Goal: Information Seeking & Learning: Check status

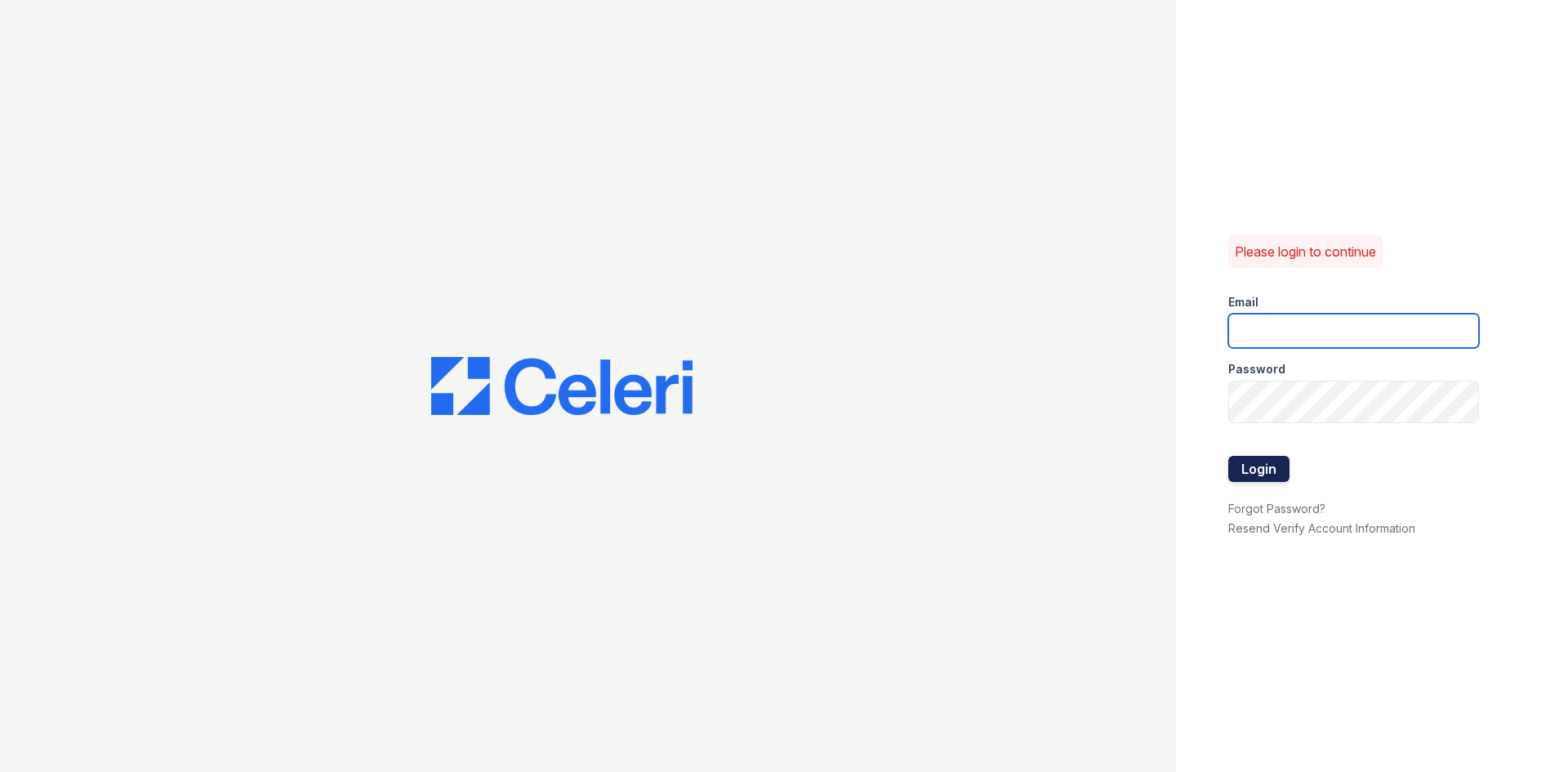
type input "springparc.am@cafmanagement.com"
click at [1289, 482] on button "Login" at bounding box center [1259, 469] width 62 height 26
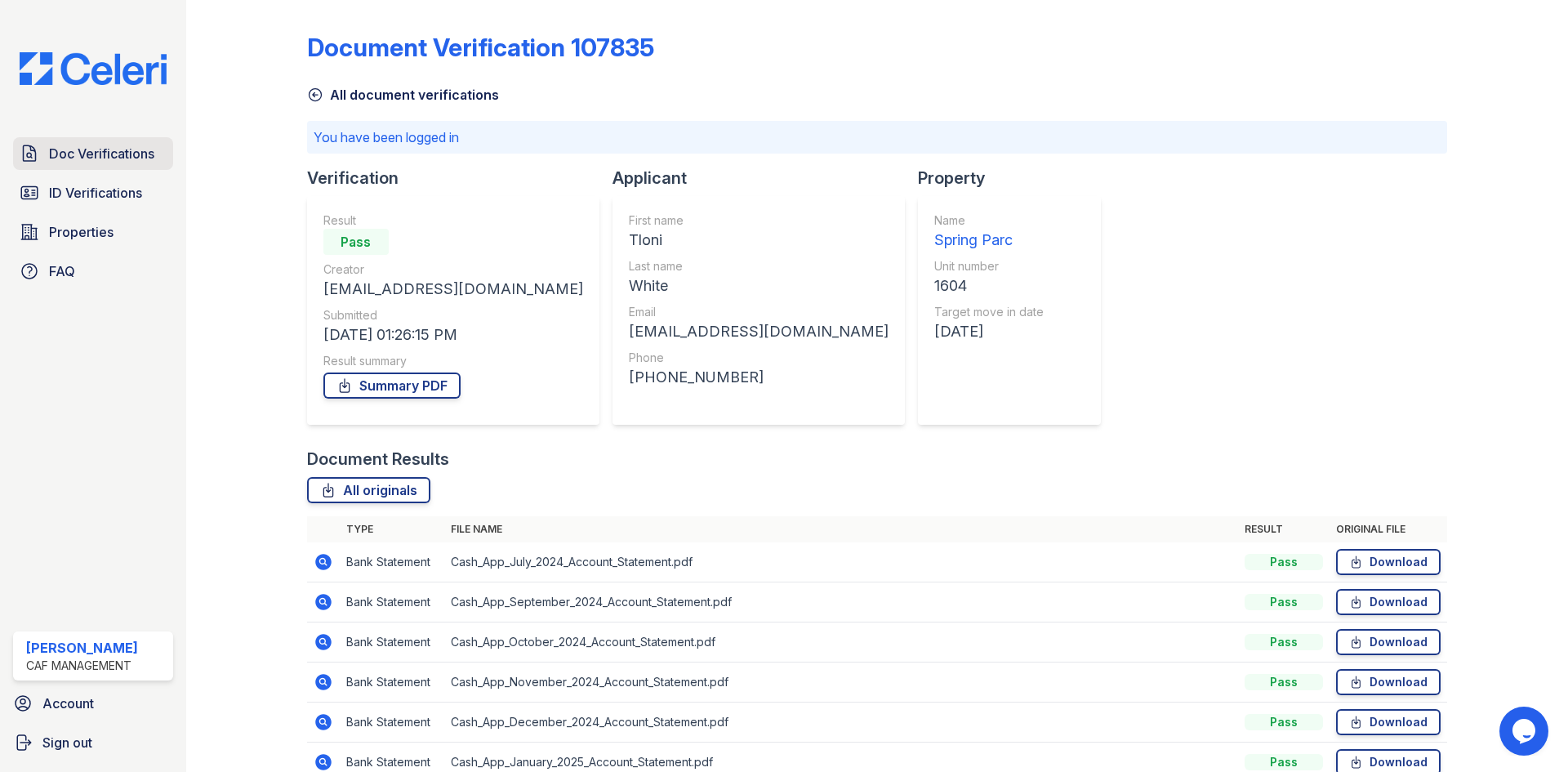
click at [122, 163] on span "Doc Verifications" at bounding box center [102, 153] width 105 height 20
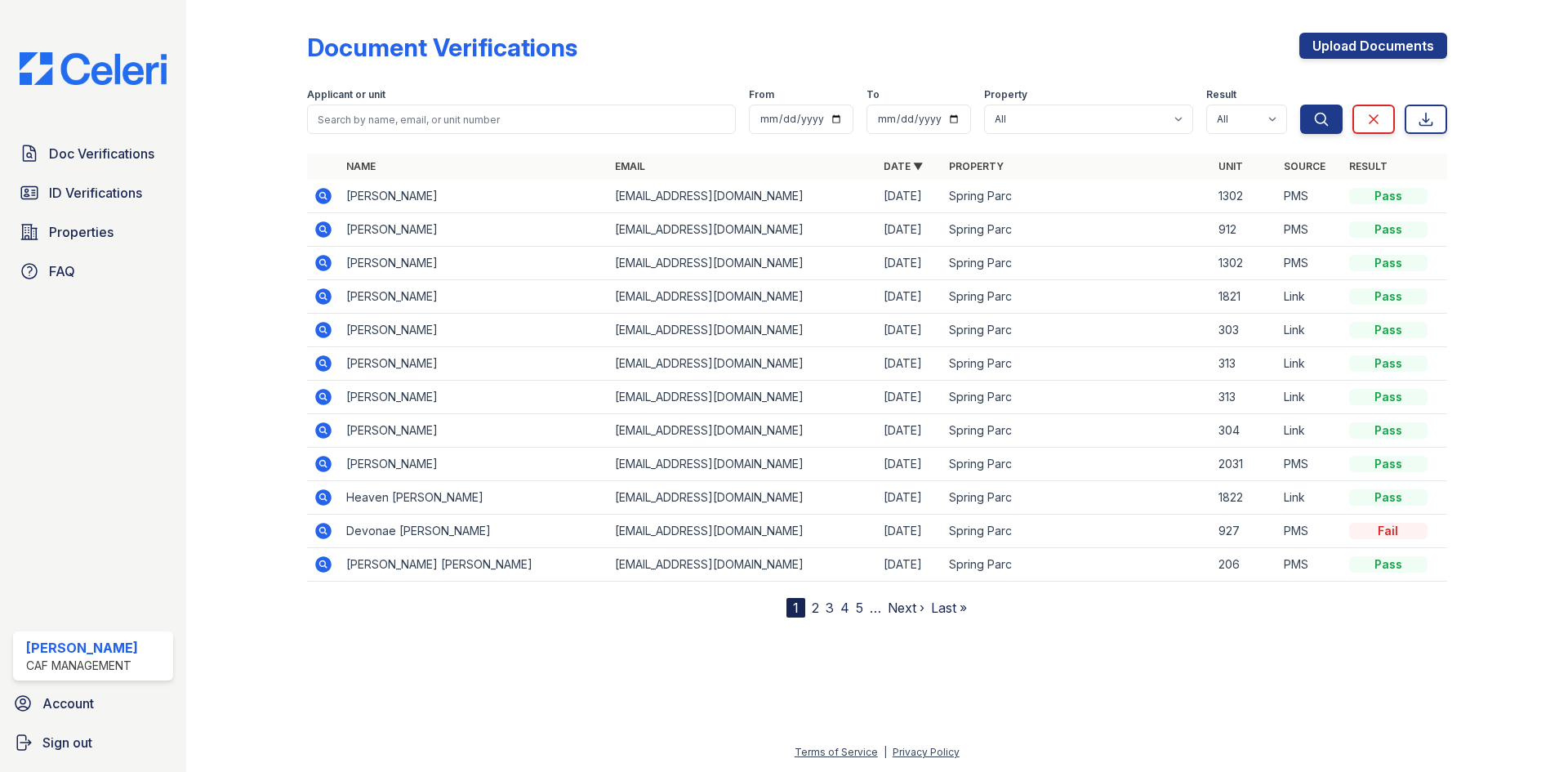
click at [325, 230] on icon at bounding box center [322, 228] width 4 height 4
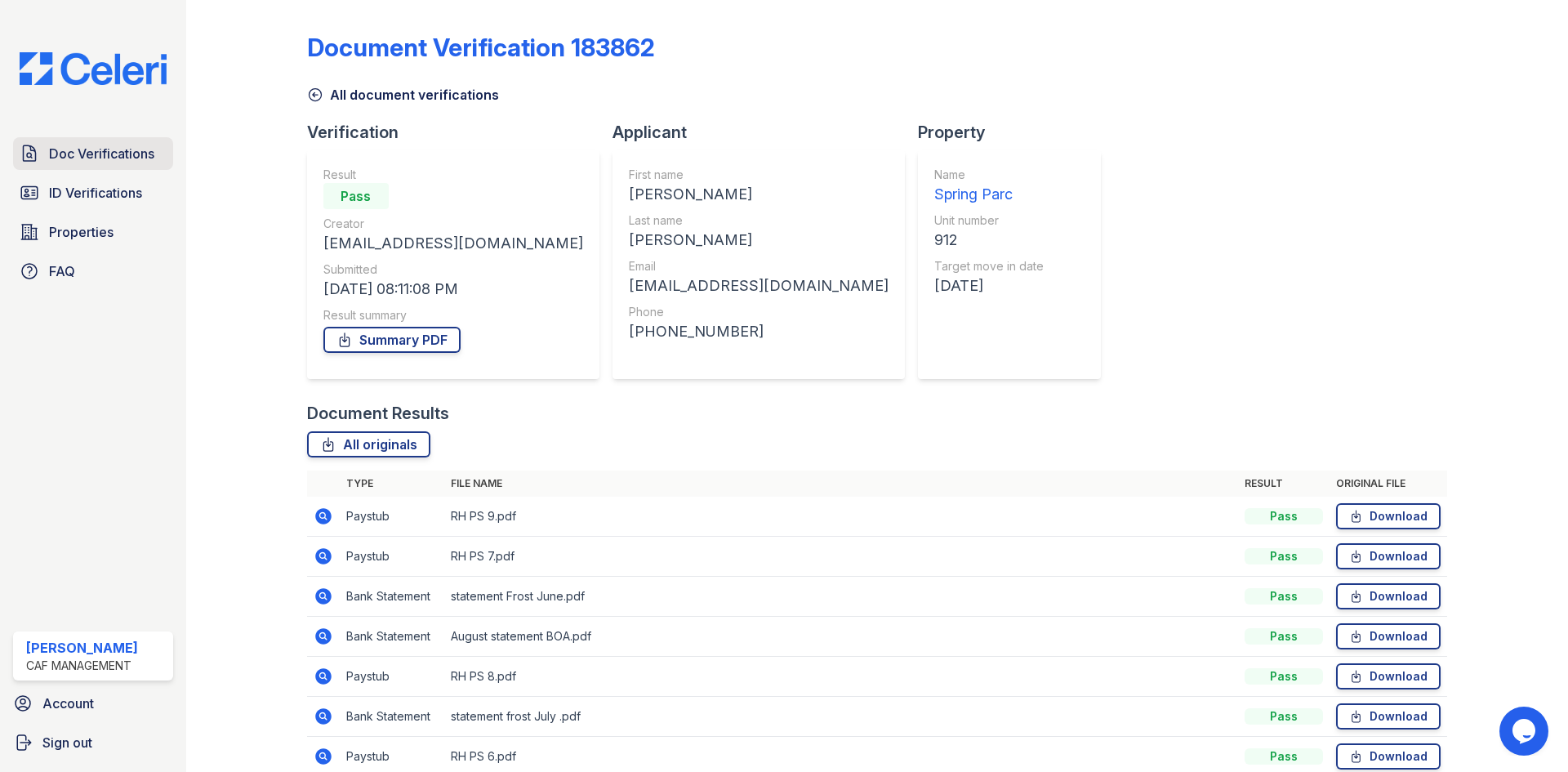
click at [138, 163] on span "Doc Verifications" at bounding box center [102, 153] width 105 height 20
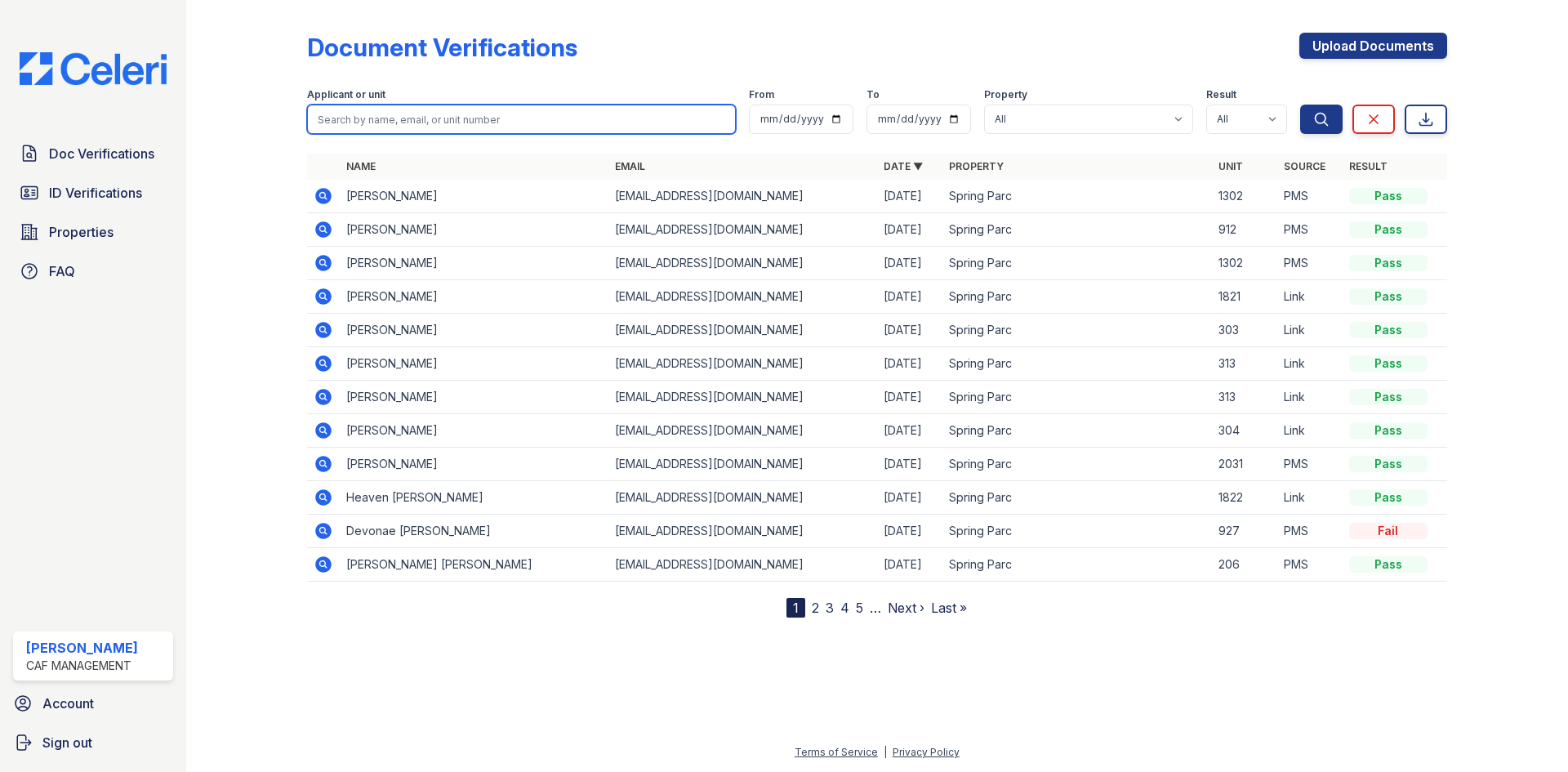
click at [411, 134] on input "search" at bounding box center [521, 119] width 429 height 30
type input "bryant"
click at [1300, 104] on button "Search" at bounding box center [1322, 119] width 43 height 30
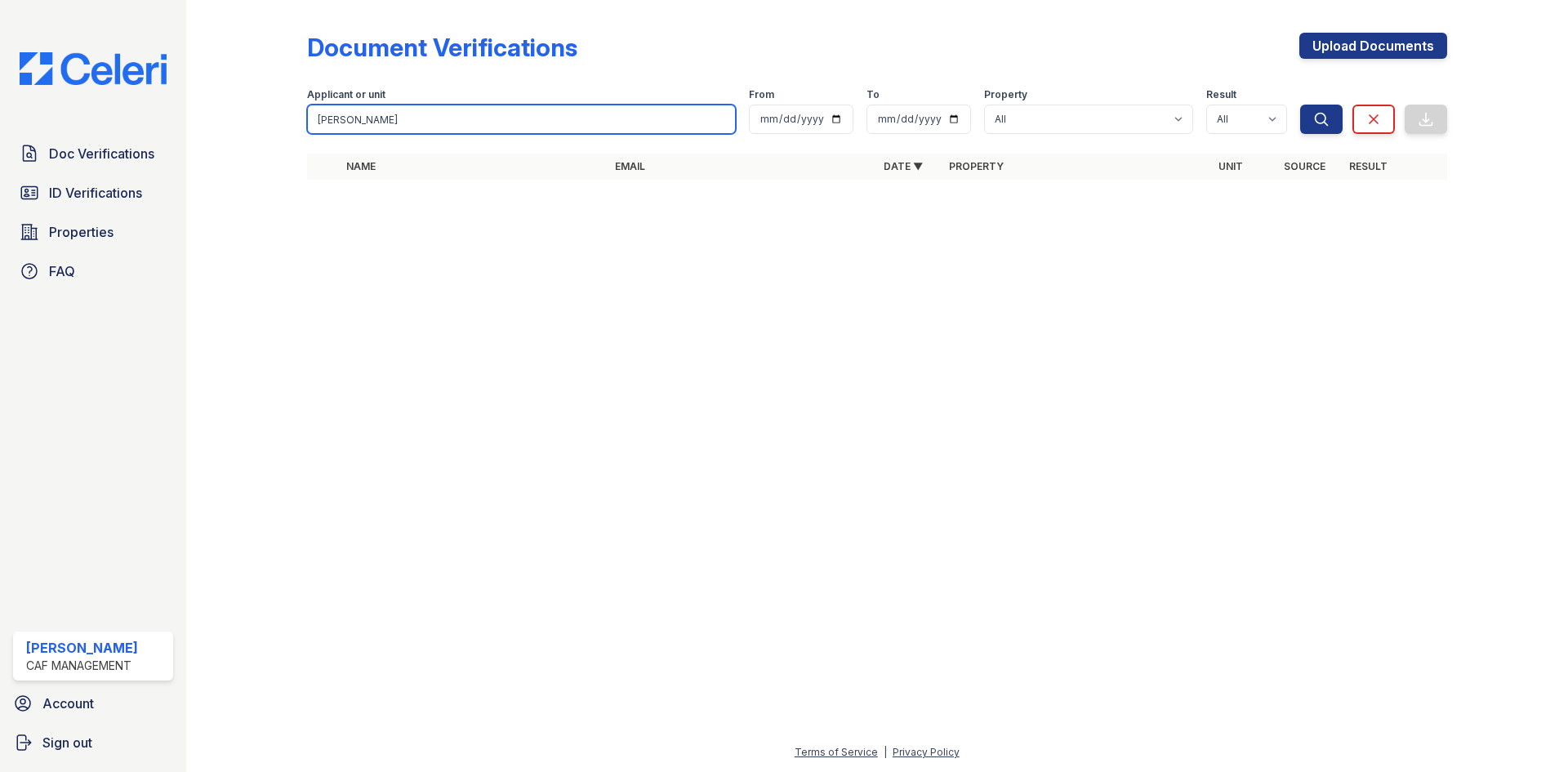
click at [473, 134] on input "bryant" at bounding box center [521, 119] width 429 height 30
type input "garrett"
click at [1300, 104] on button "Search" at bounding box center [1322, 119] width 43 height 30
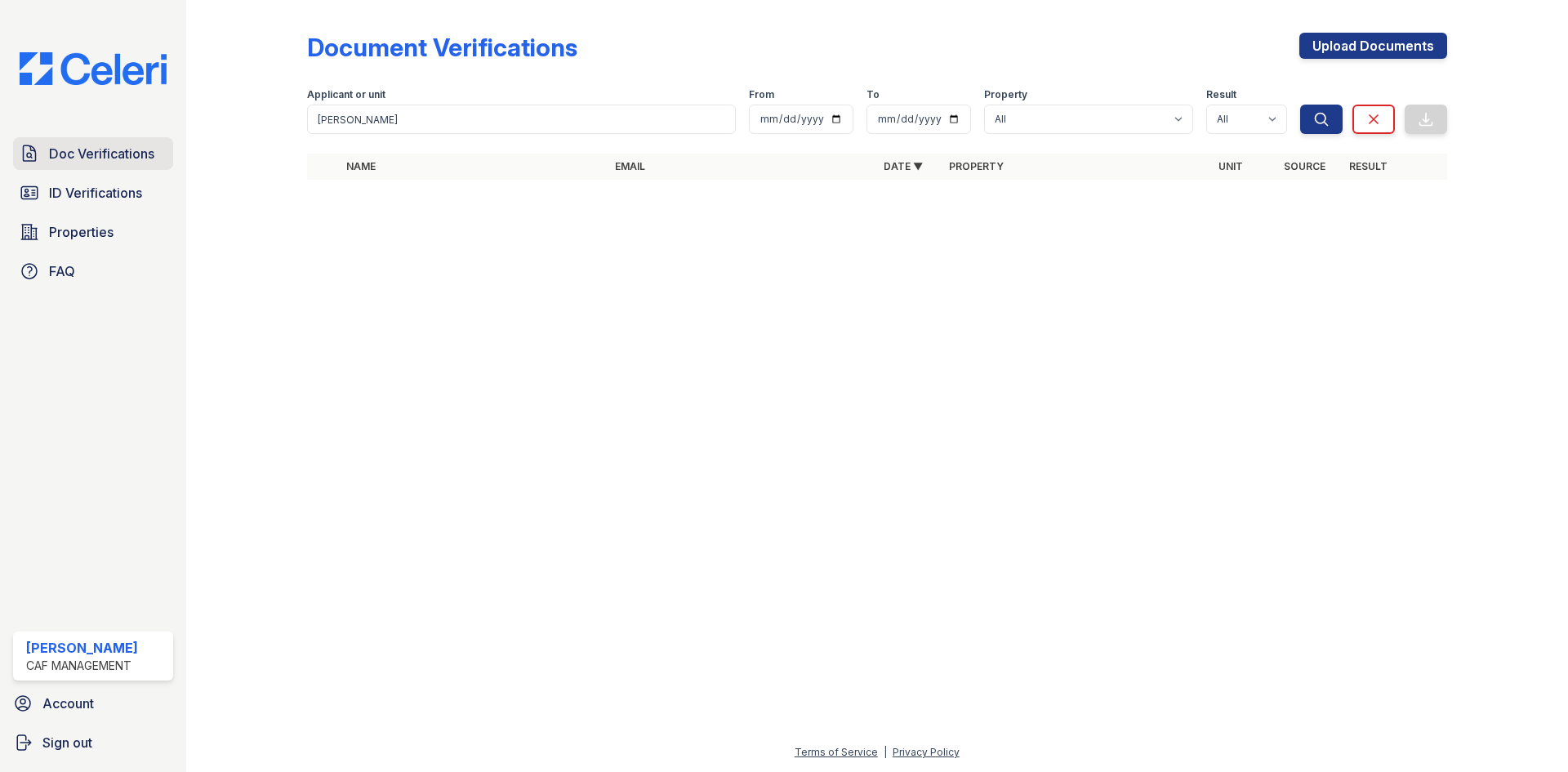
click at [155, 163] on span "Doc Verifications" at bounding box center [102, 153] width 105 height 20
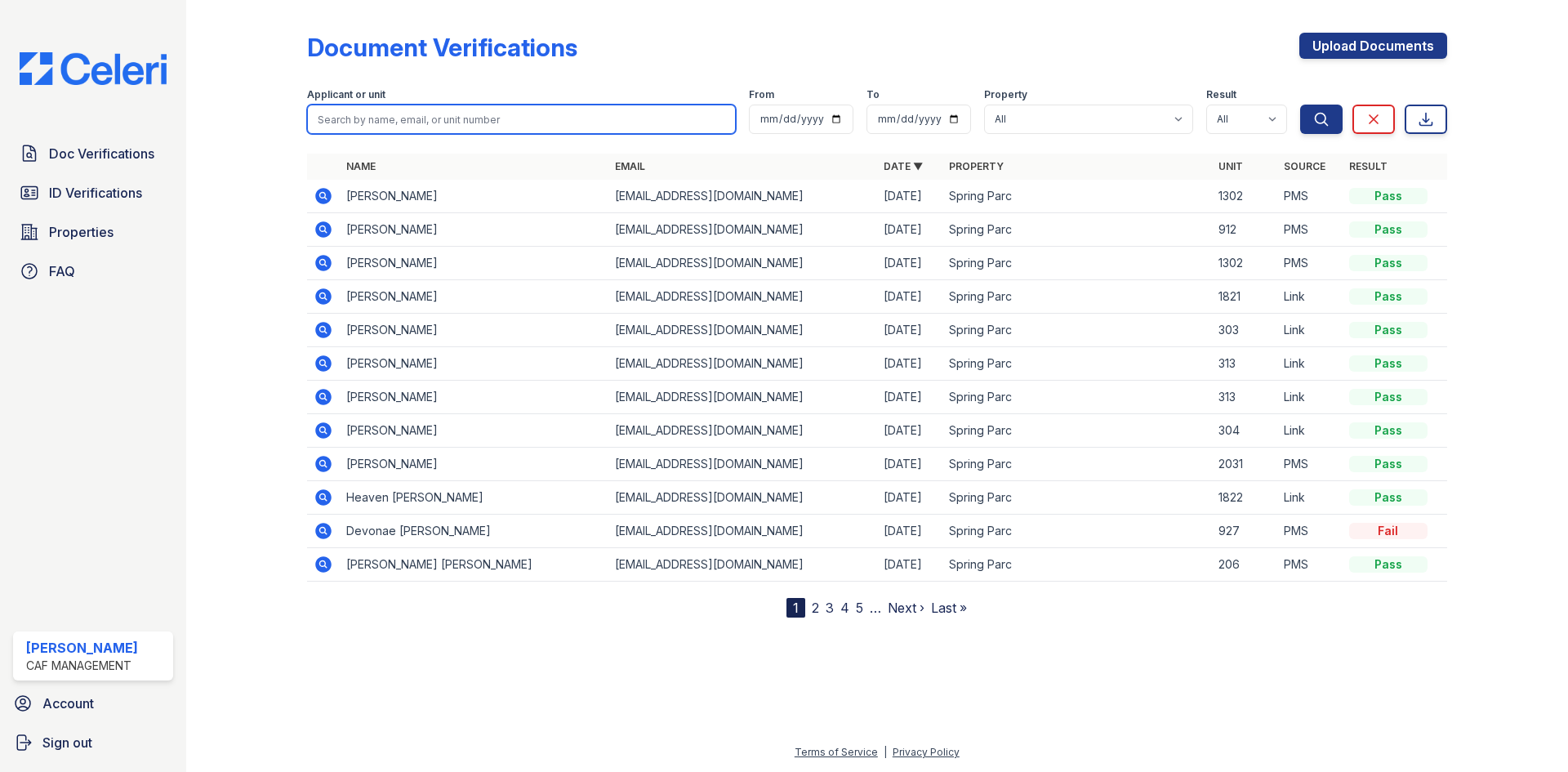
click at [443, 134] on input "search" at bounding box center [521, 119] width 429 height 30
type input "bryant"
click at [1300, 104] on button "Search" at bounding box center [1322, 119] width 43 height 30
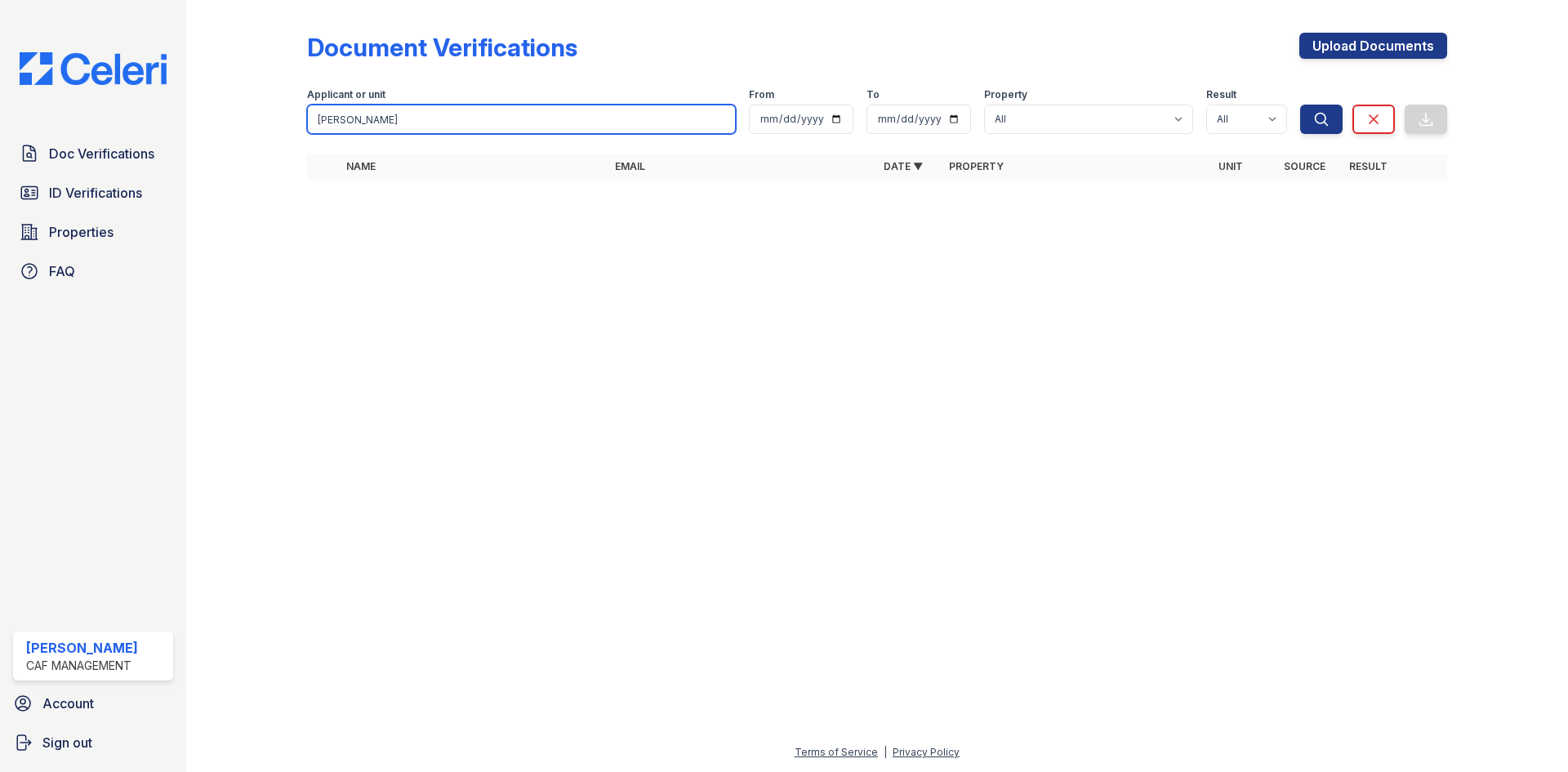
click at [443, 134] on input "bryant" at bounding box center [521, 119] width 429 height 30
type input "garrett"
click at [1300, 104] on button "Search" at bounding box center [1322, 119] width 43 height 30
click at [538, 134] on input "garrett" at bounding box center [521, 119] width 429 height 30
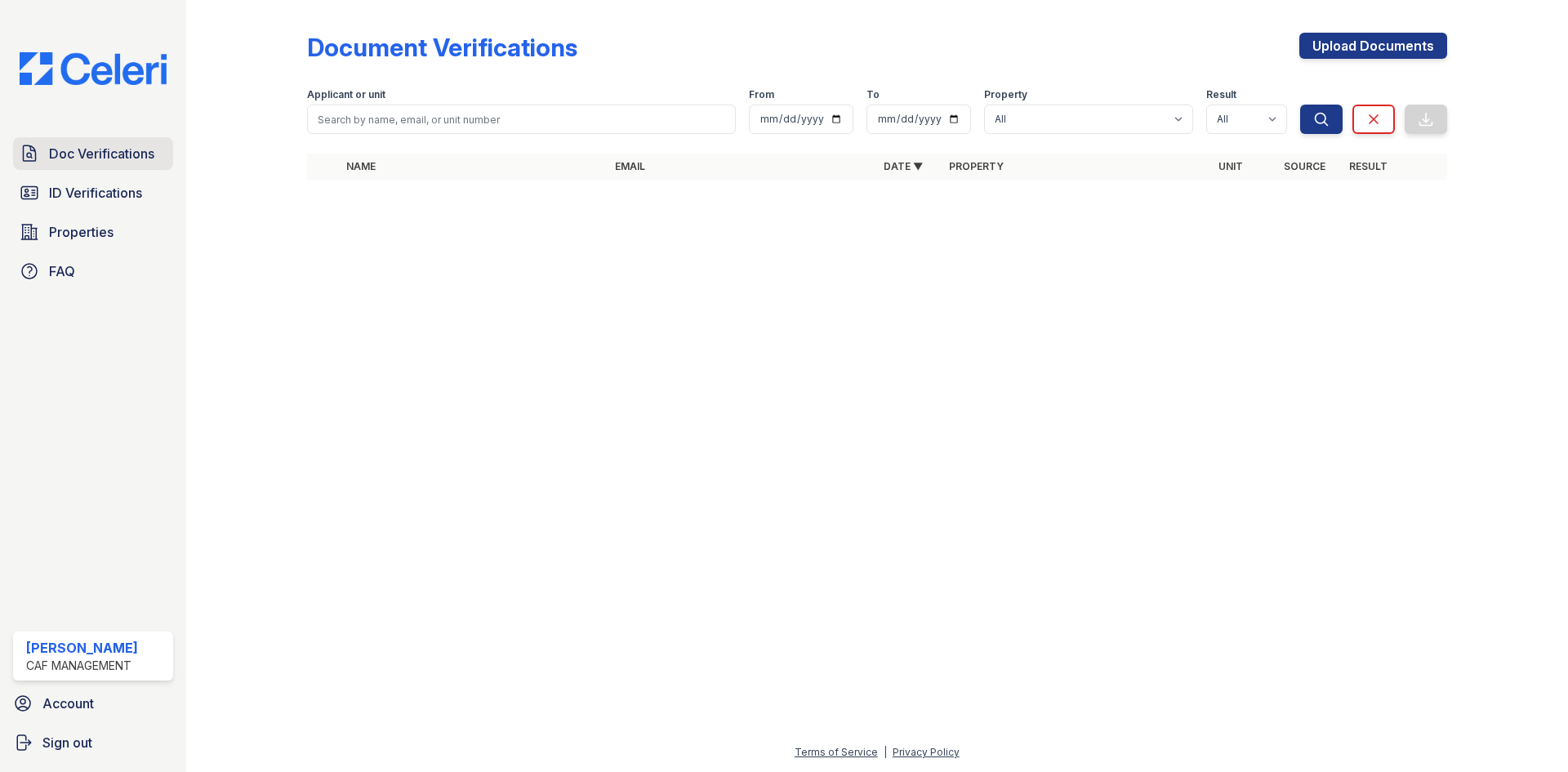
click at [153, 163] on span "Doc Verifications" at bounding box center [102, 153] width 105 height 20
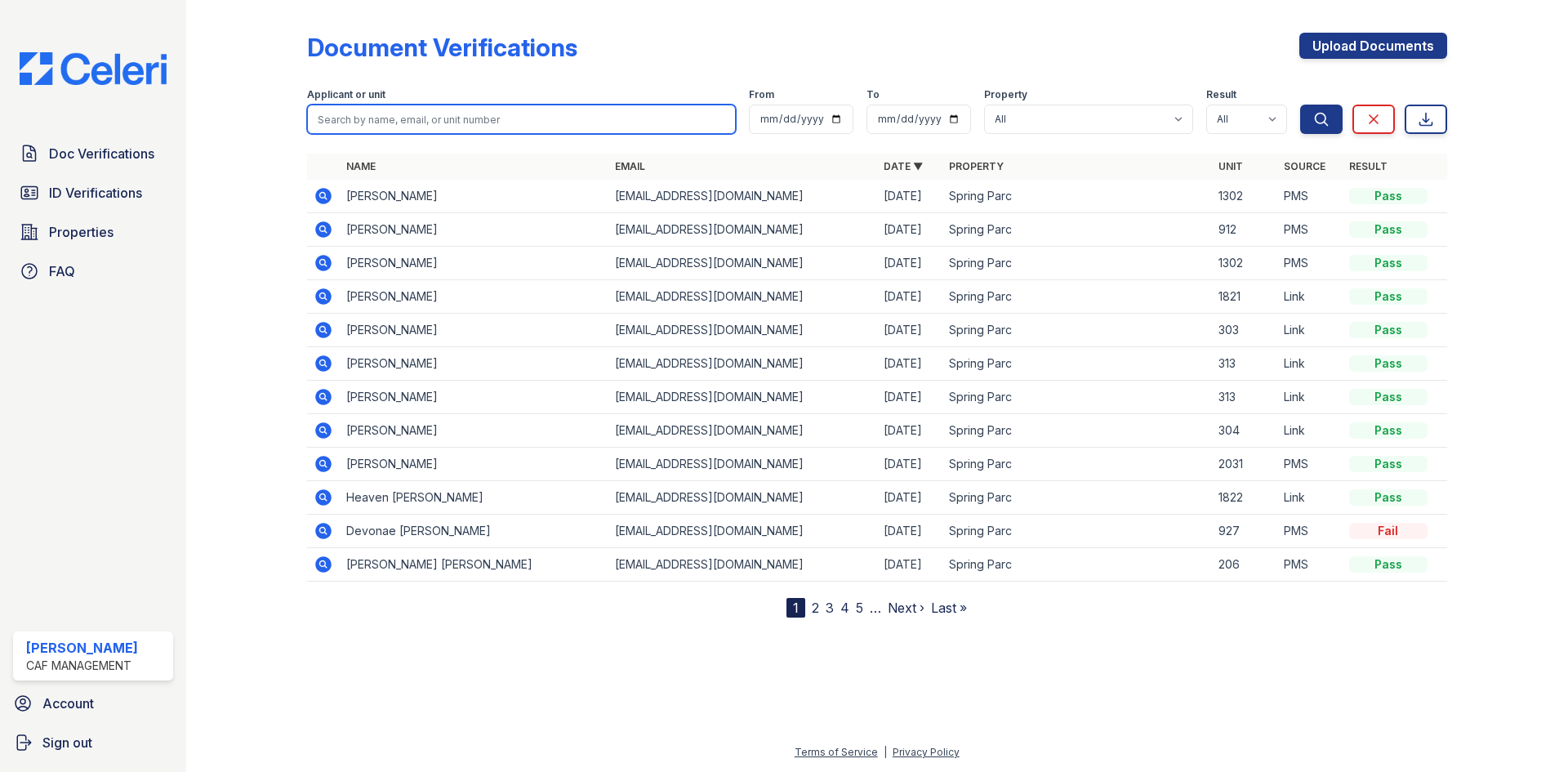
click at [416, 134] on input "search" at bounding box center [521, 119] width 429 height 30
